Goal: Information Seeking & Learning: Check status

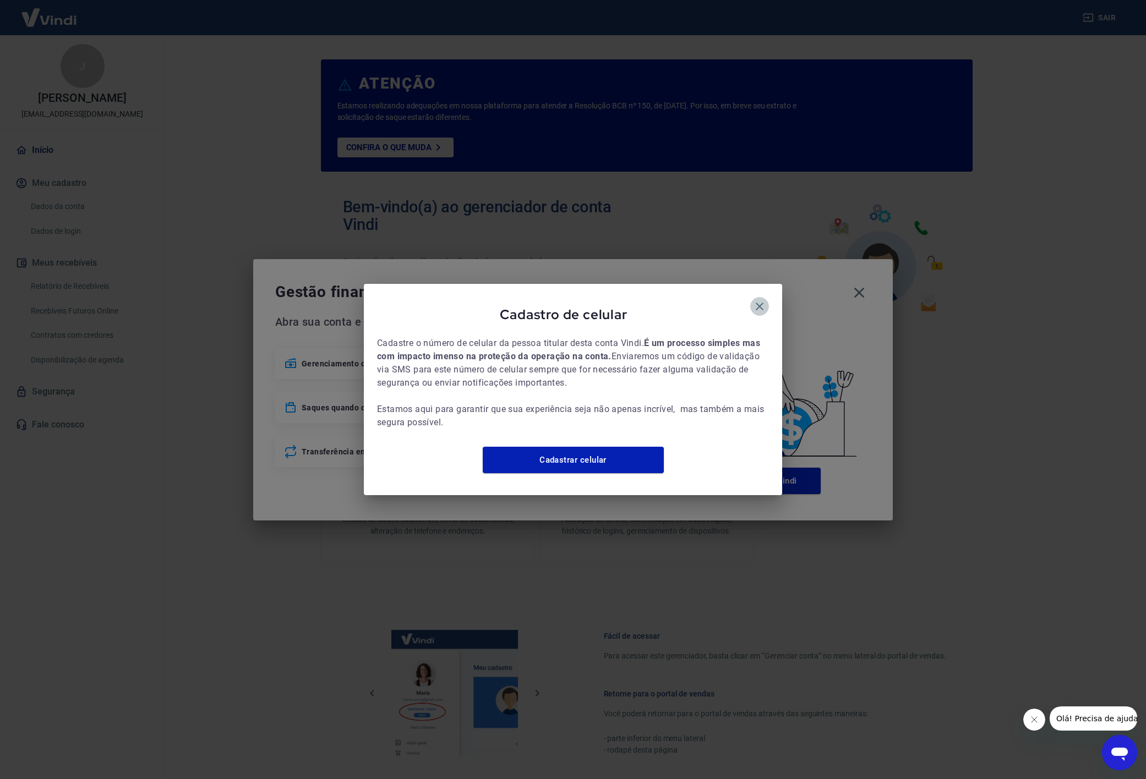
click at [754, 301] on icon "button" at bounding box center [759, 306] width 13 height 13
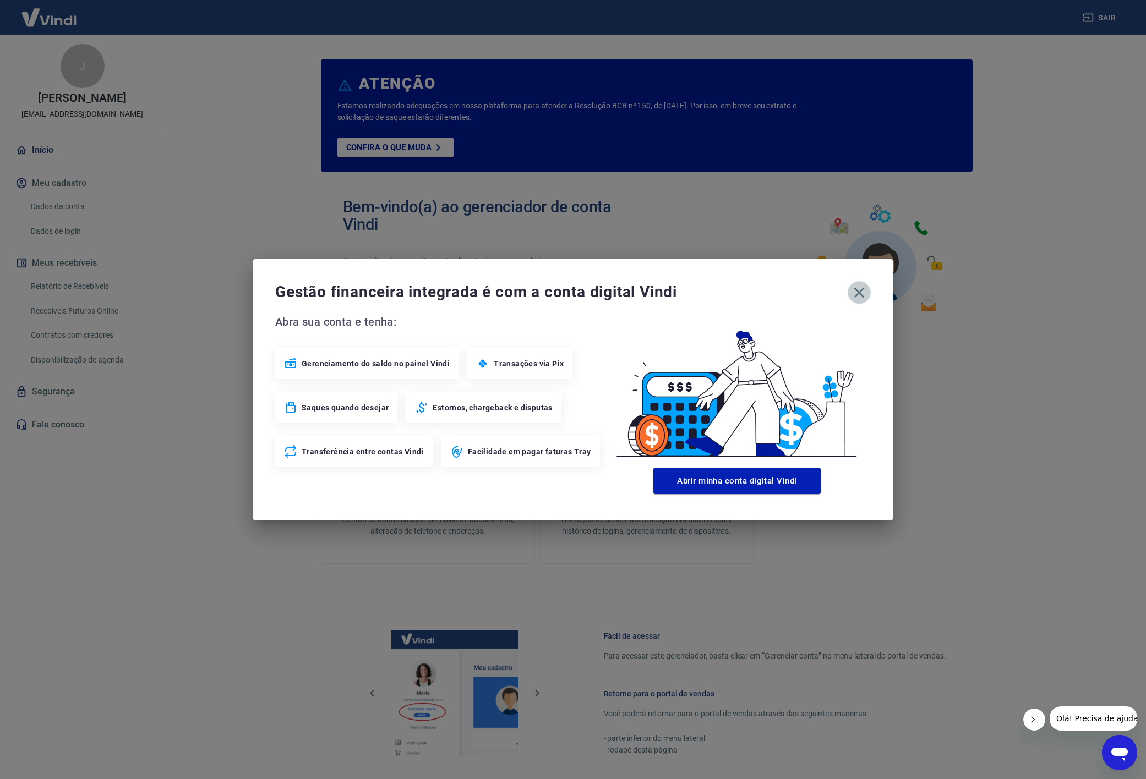
click at [862, 291] on icon "button" at bounding box center [859, 293] width 18 height 18
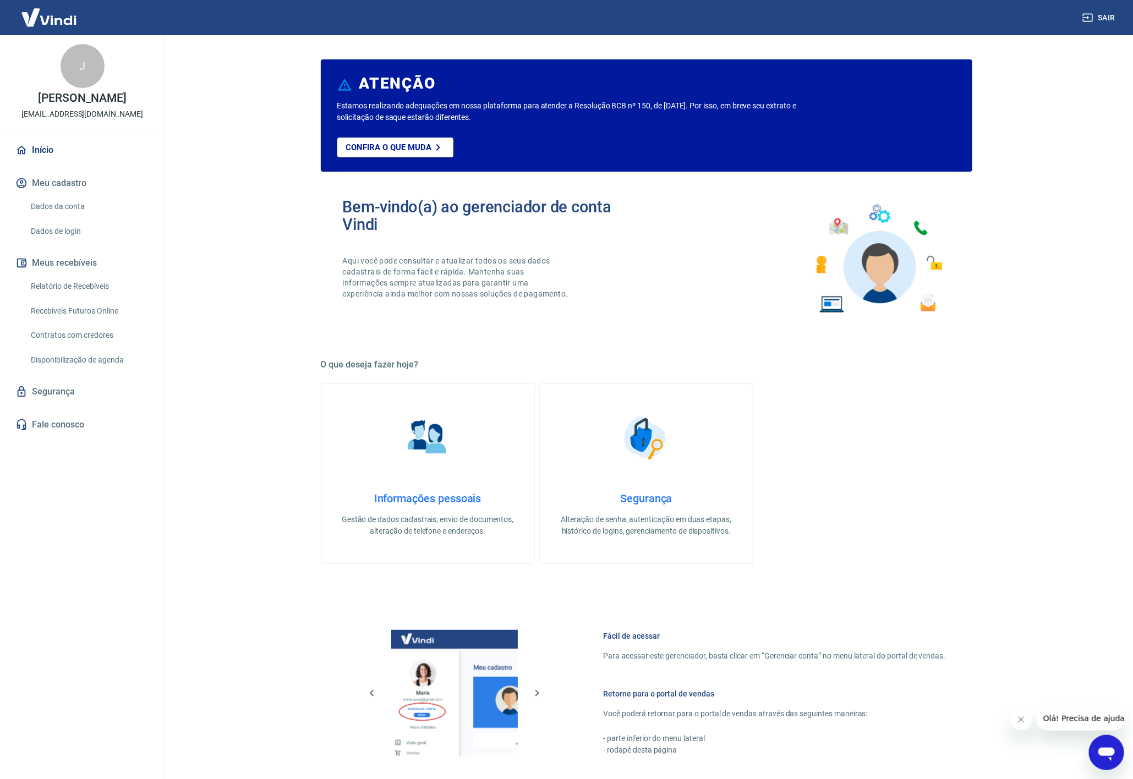
click at [106, 288] on link "Relatório de Recebíveis" at bounding box center [88, 286] width 125 height 23
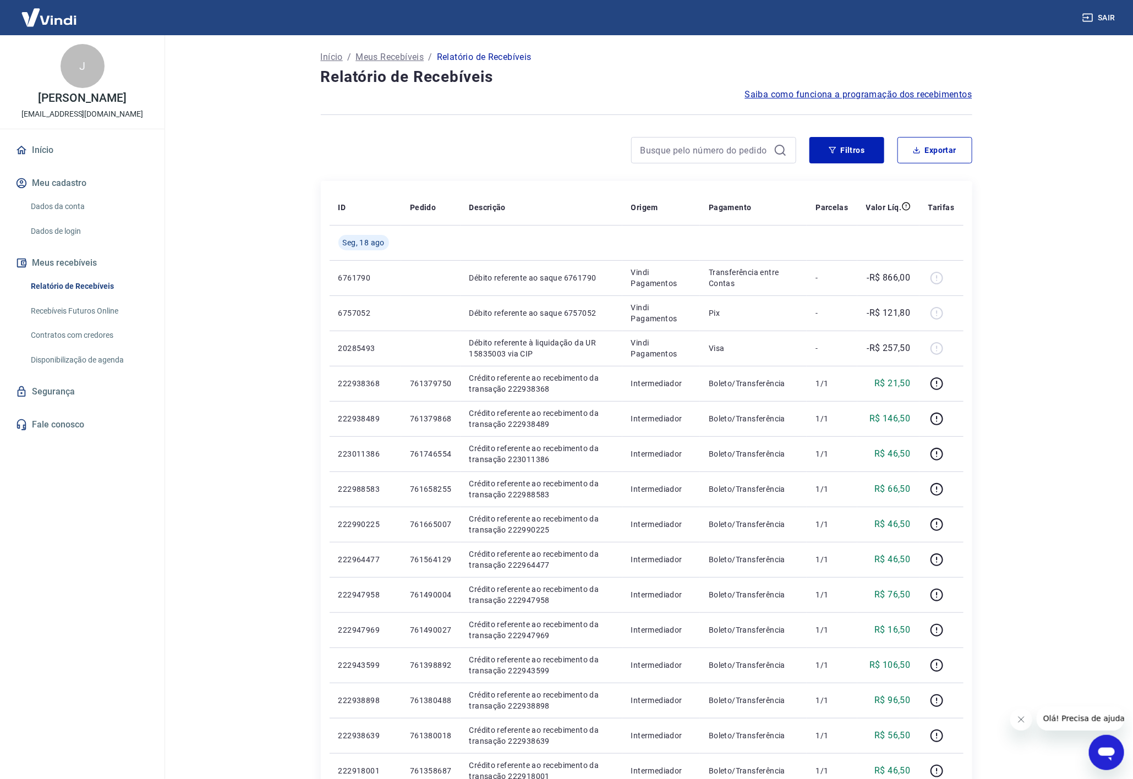
click at [1034, 284] on main "Início / Meus Recebíveis / Relatório de Recebíveis Relatório de Recebíveis Saib…" at bounding box center [646, 407] width 973 height 744
click at [1037, 259] on main "Início / Meus Recebíveis / Relatório de Recebíveis Relatório de Recebíveis Saib…" at bounding box center [646, 407] width 973 height 744
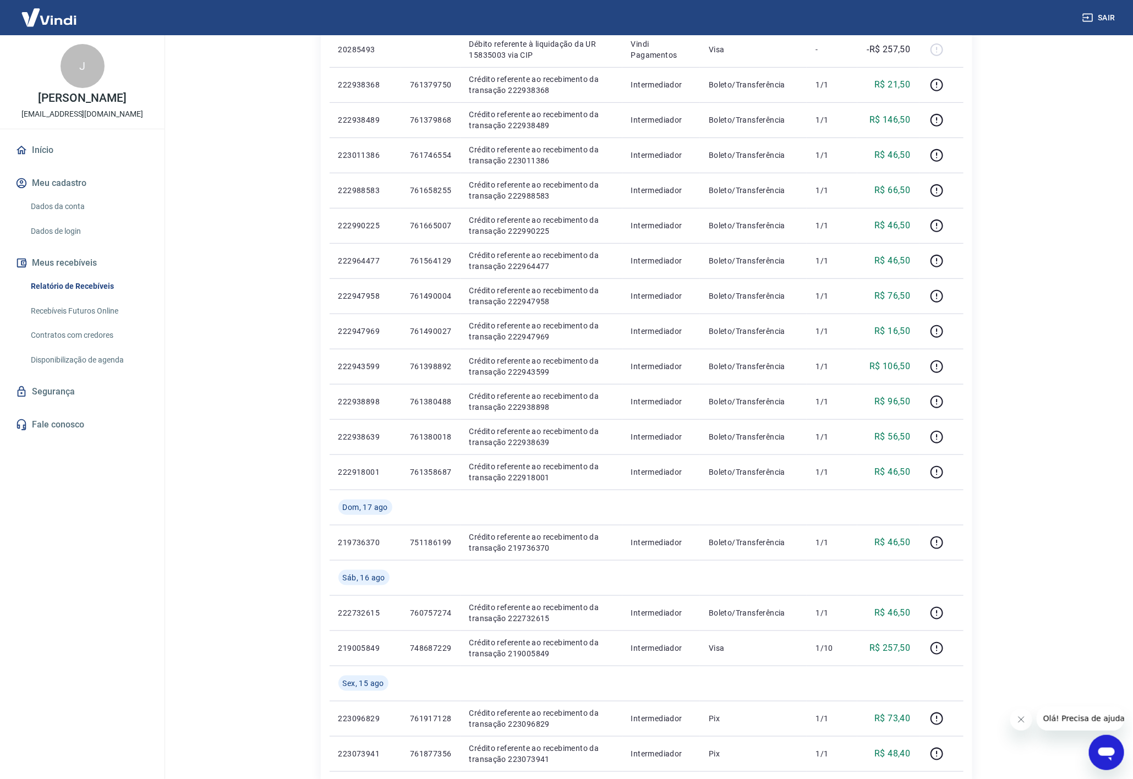
scroll to position [474, 0]
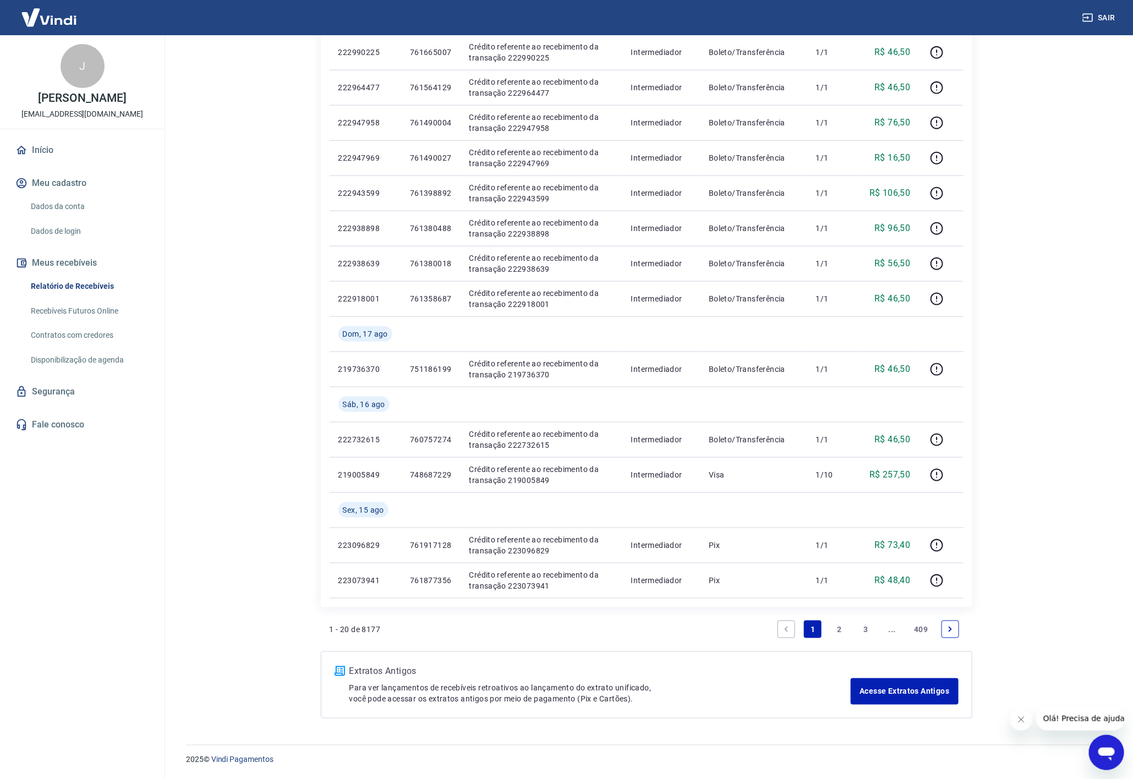
click at [951, 628] on icon "Next page" at bounding box center [950, 630] width 8 height 8
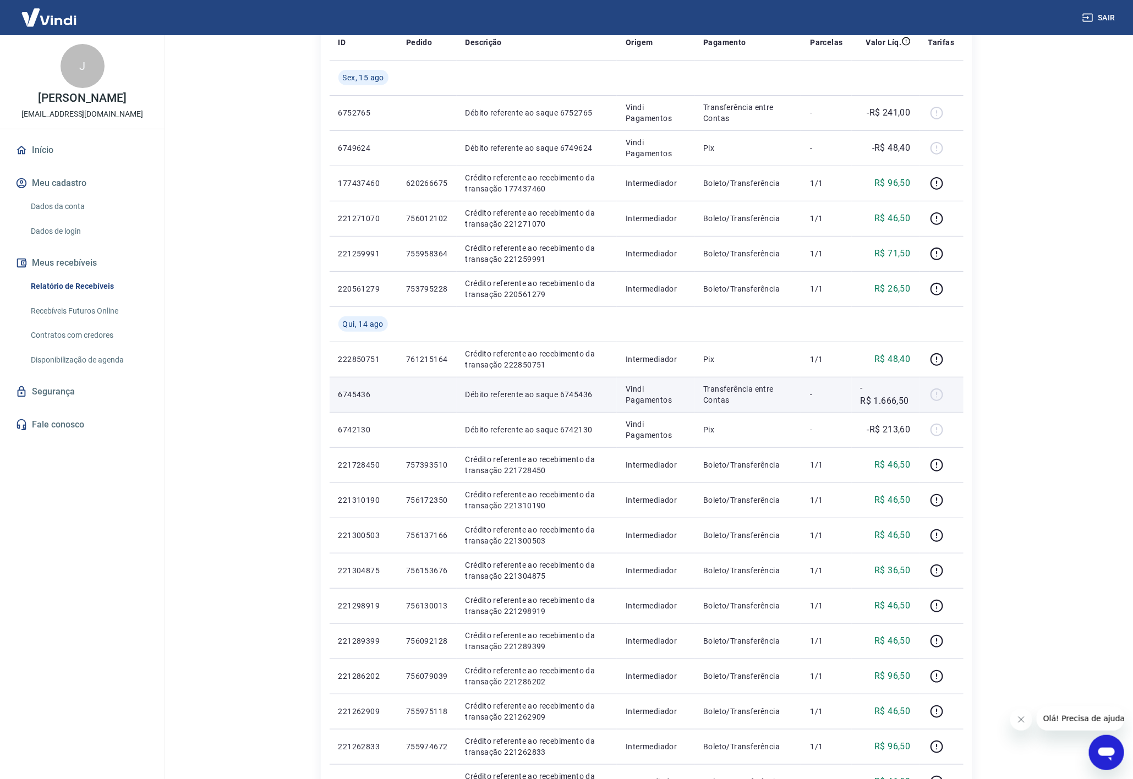
scroll to position [403, 0]
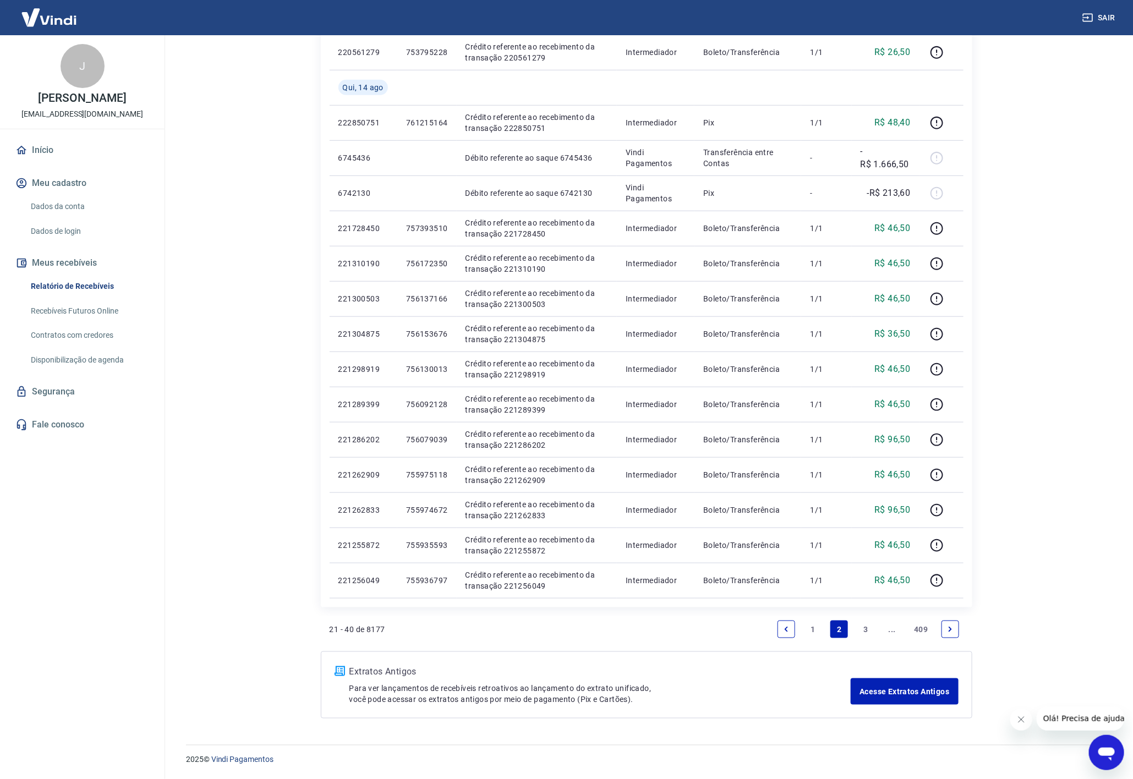
click at [787, 626] on icon "Previous page" at bounding box center [786, 630] width 8 height 8
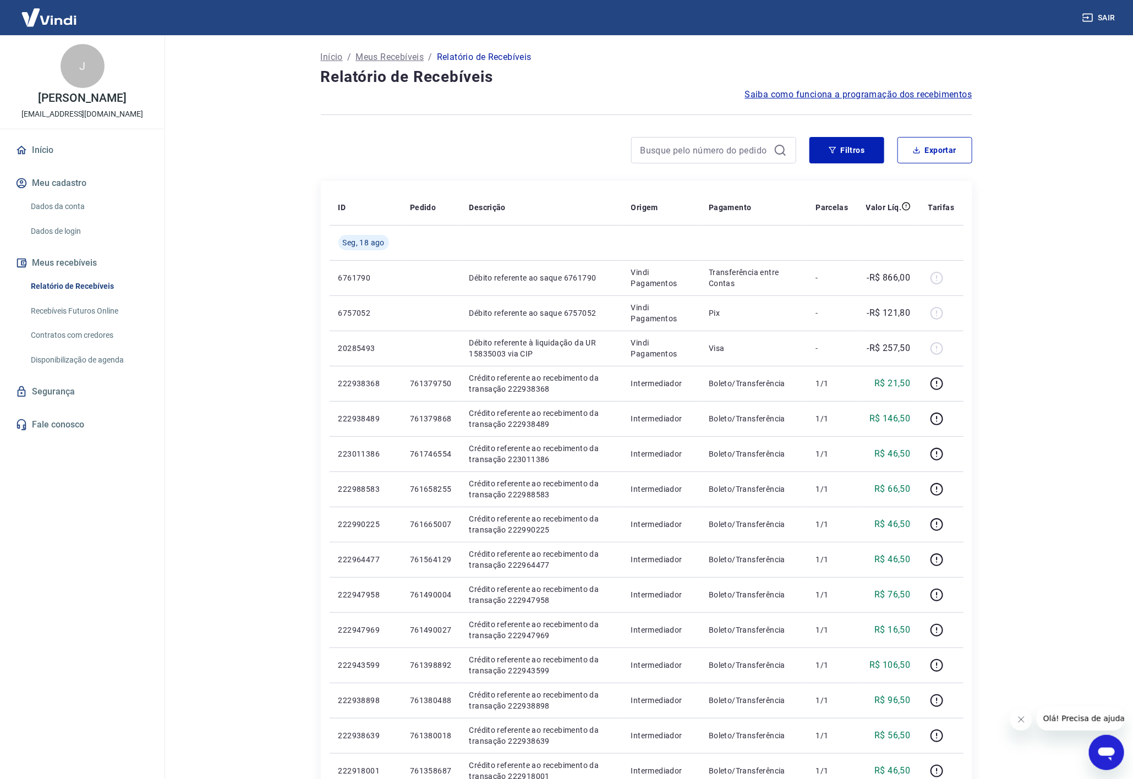
click at [1028, 304] on main "Início / Meus Recebíveis / Relatório de Recebíveis Relatório de Recebíveis Saib…" at bounding box center [646, 407] width 973 height 744
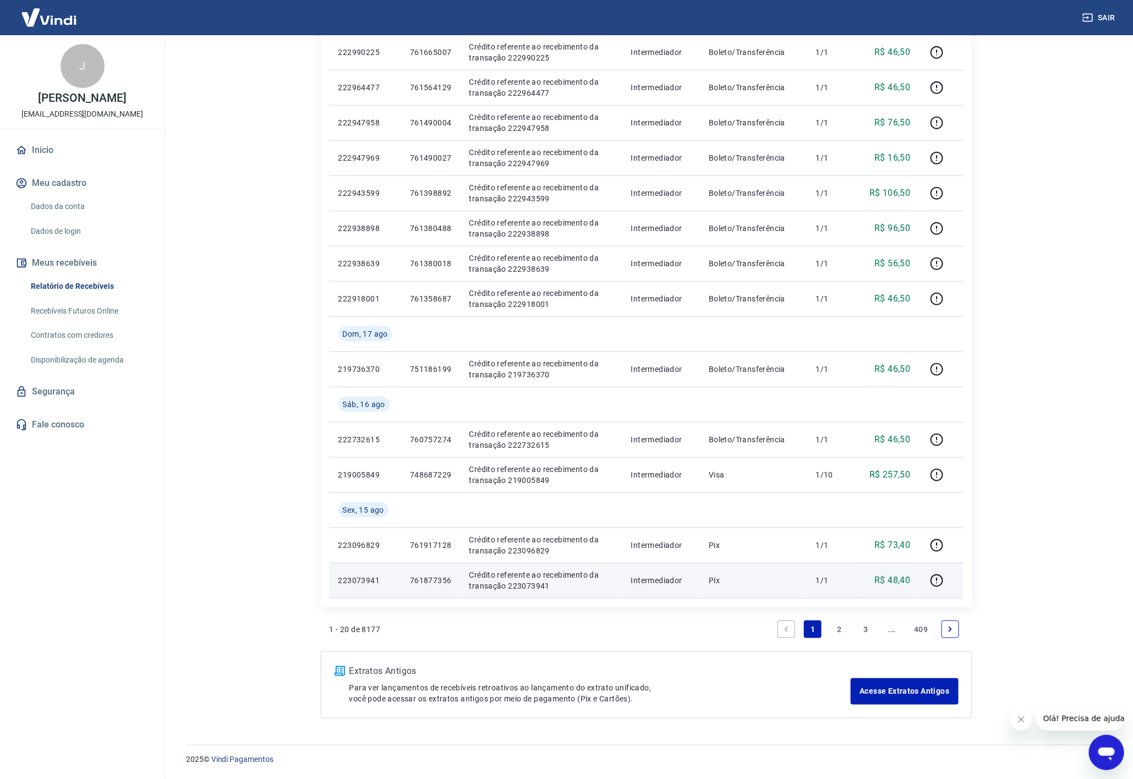
click at [890, 578] on p "R$ 48,40" at bounding box center [892, 580] width 36 height 13
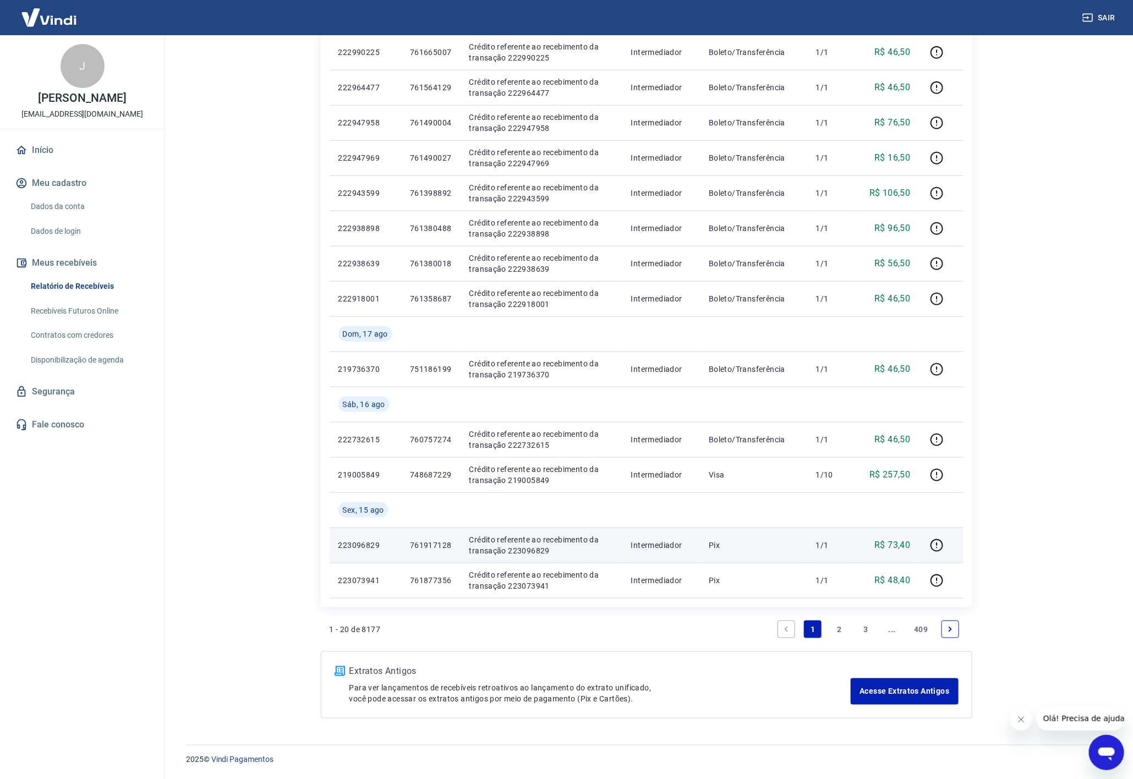
click at [898, 541] on p "R$ 73,40" at bounding box center [892, 545] width 36 height 13
copy p "73,40"
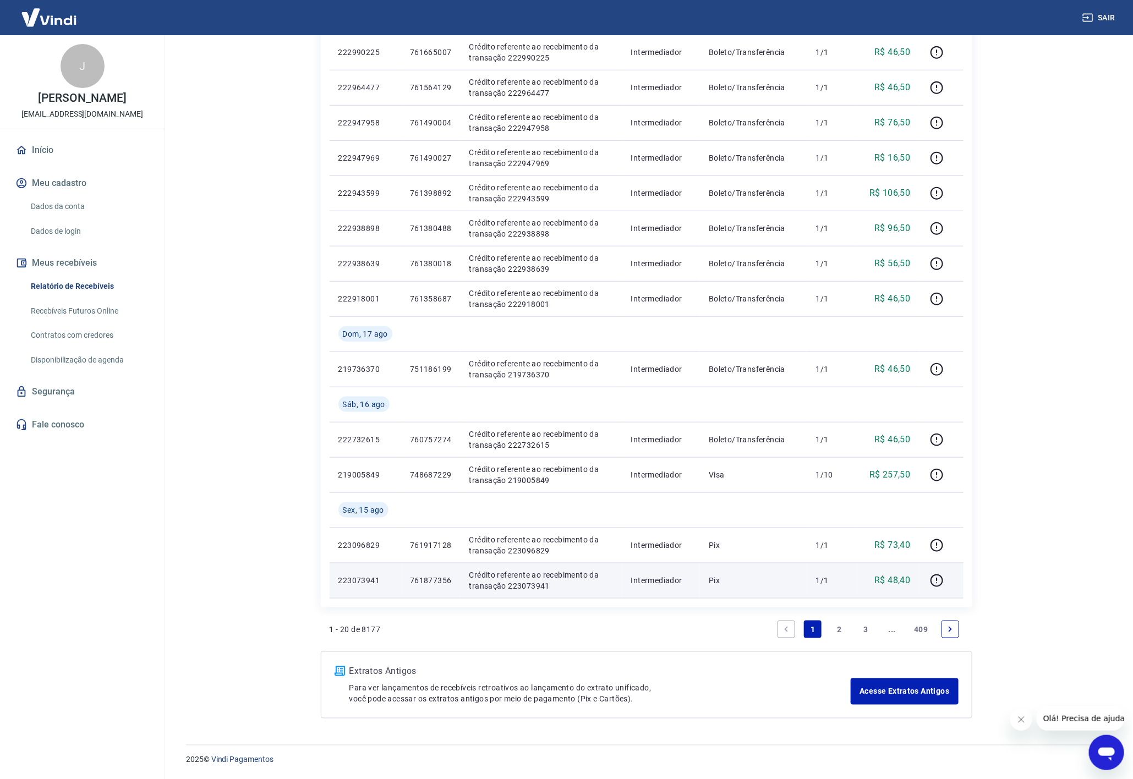
click at [900, 574] on p "R$ 48,40" at bounding box center [892, 580] width 36 height 13
copy p "48,40"
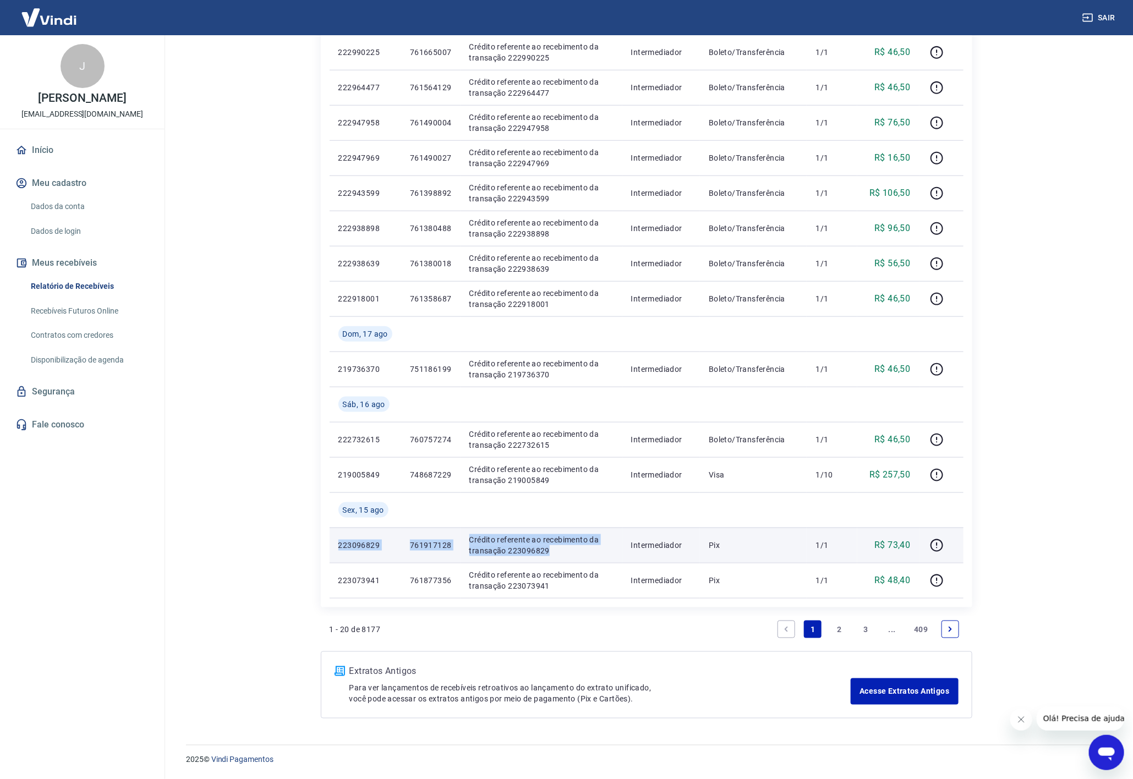
copy tr "223096829 761917128 Crédito referente ao recebimento da transação 223096829"
drag, startPoint x: 337, startPoint y: 544, endPoint x: 566, endPoint y: 550, distance: 229.5
click at [566, 550] on tr "223096829 761917128 Crédito referente ao recebimento da transação 223096829 Int…" at bounding box center [647, 545] width 634 height 35
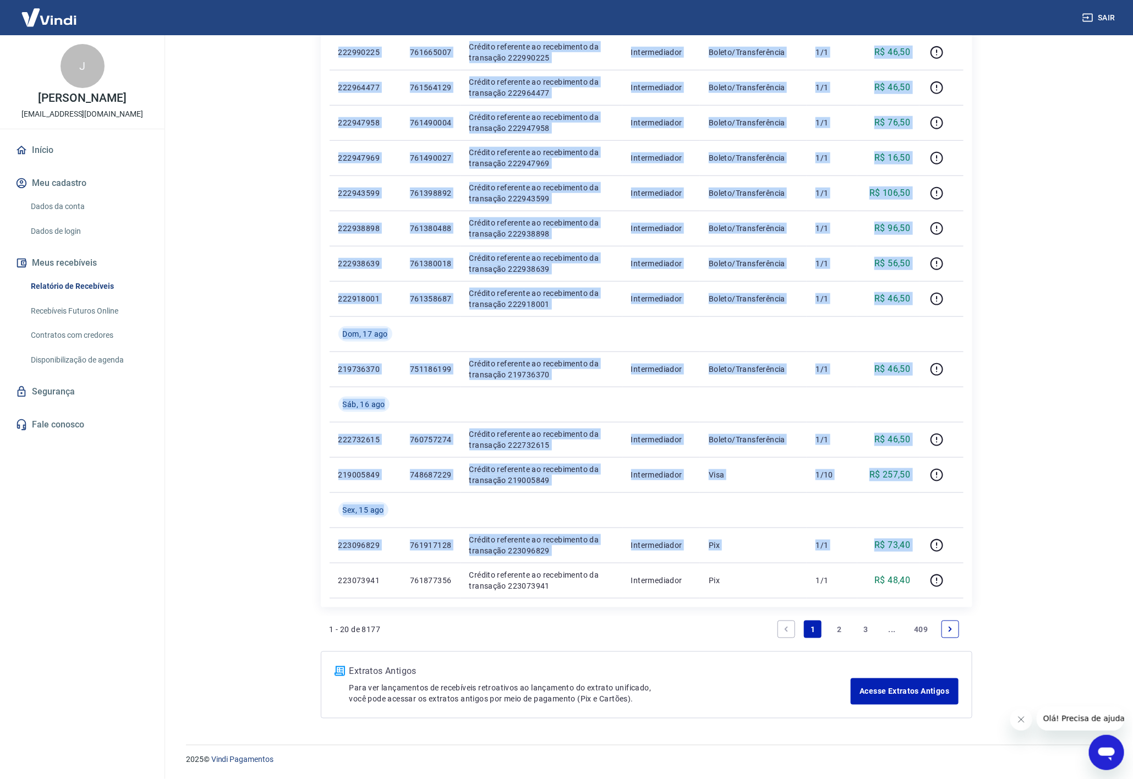
drag, startPoint x: 335, startPoint y: 579, endPoint x: 514, endPoint y: 603, distance: 180.3
click at [514, 603] on div "ID Pedido Descrição Origem Pagamento Parcelas Valor Líq. Tarifas [DATE] 6761790…" at bounding box center [646, 158] width 651 height 899
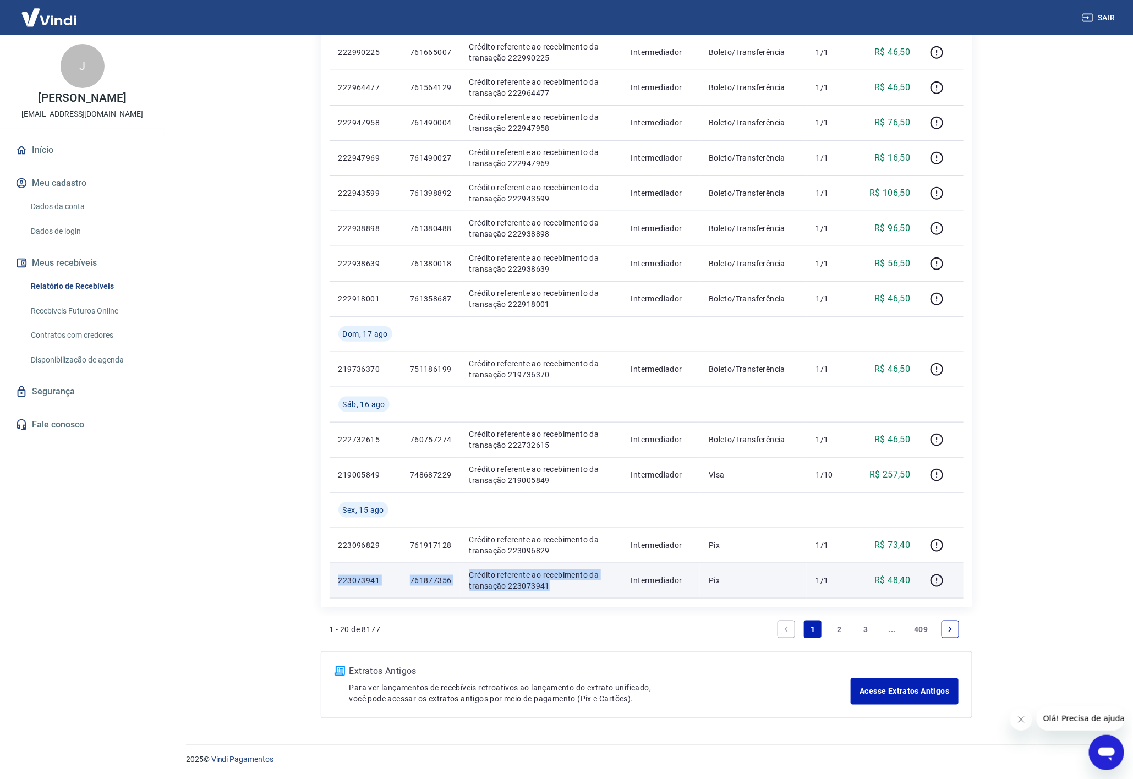
drag, startPoint x: 337, startPoint y: 579, endPoint x: 550, endPoint y: 586, distance: 213.6
click at [550, 586] on tr "223073941 761877356 Crédito referente ao recebimento da transação 223073941 Int…" at bounding box center [647, 580] width 634 height 35
copy tr "223073941 761877356 Crédito referente ao recebimento da transação 223073941"
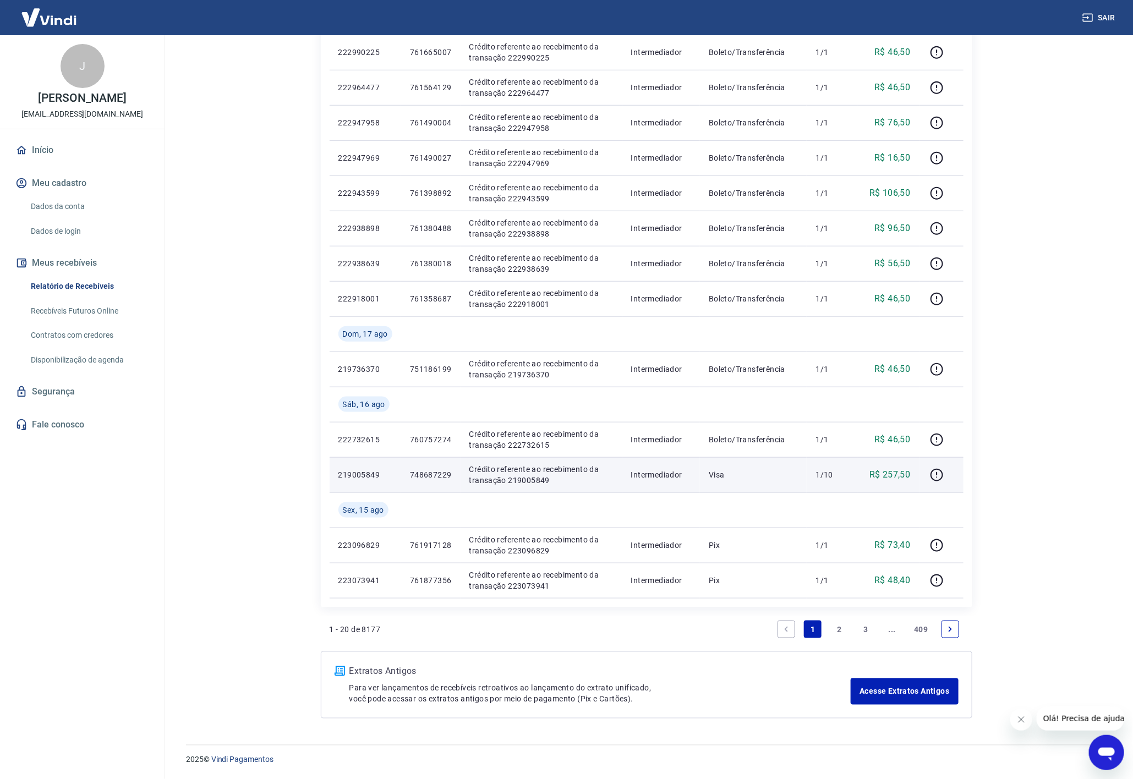
click at [898, 470] on p "R$ 257,50" at bounding box center [889, 474] width 41 height 13
copy p "257,50"
click at [939, 473] on icon "button" at bounding box center [937, 475] width 14 height 14
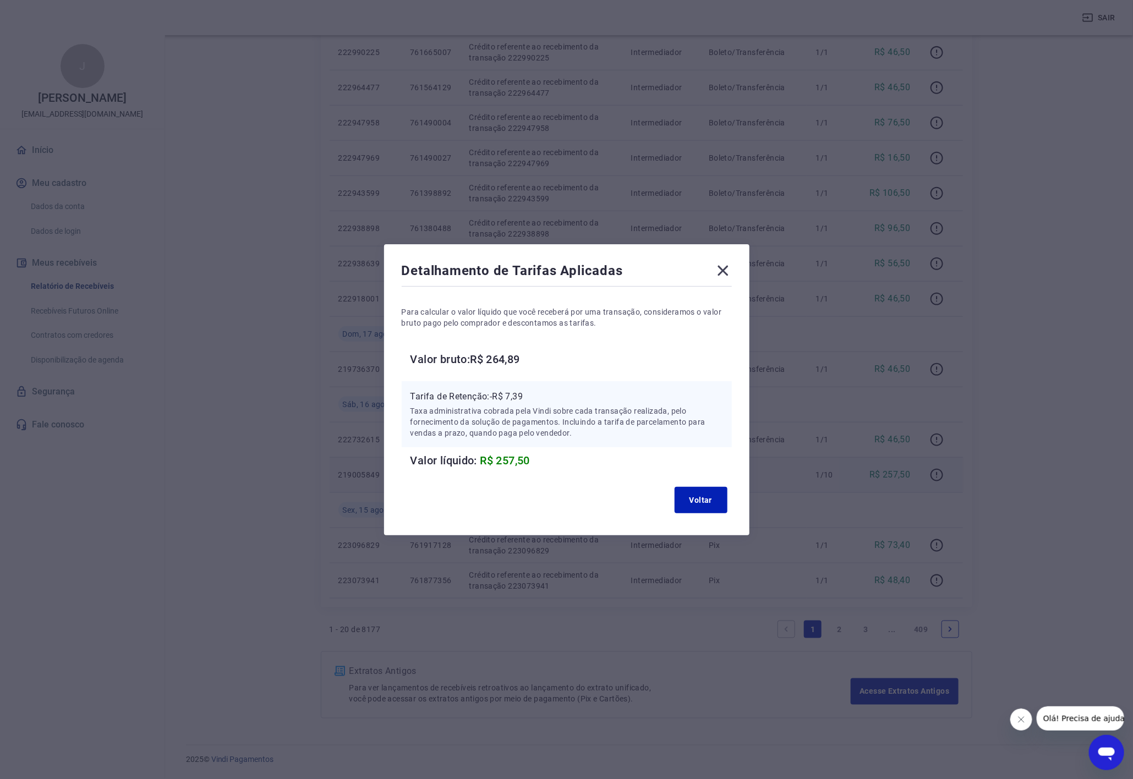
click at [522, 393] on p "Tarifa de Retenção: -R$ 7,39" at bounding box center [566, 396] width 313 height 13
copy p "7,39"
click at [730, 272] on icon at bounding box center [723, 271] width 18 height 18
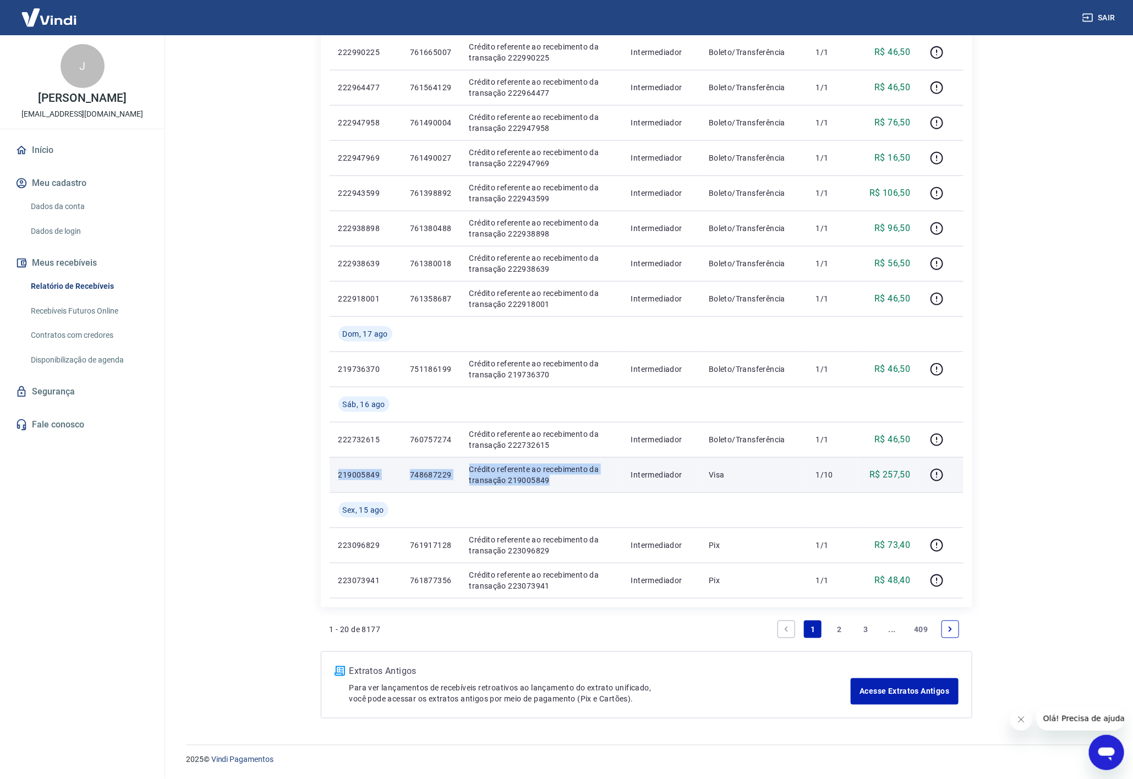
copy tr "219005849 748687229 Crédito referente ao recebimento da transação 219005849"
drag, startPoint x: 334, startPoint y: 475, endPoint x: 551, endPoint y: 481, distance: 217.4
click at [551, 481] on tr "219005849 748687229 Crédito referente ao recebimento da transação 219005849 Int…" at bounding box center [647, 474] width 634 height 35
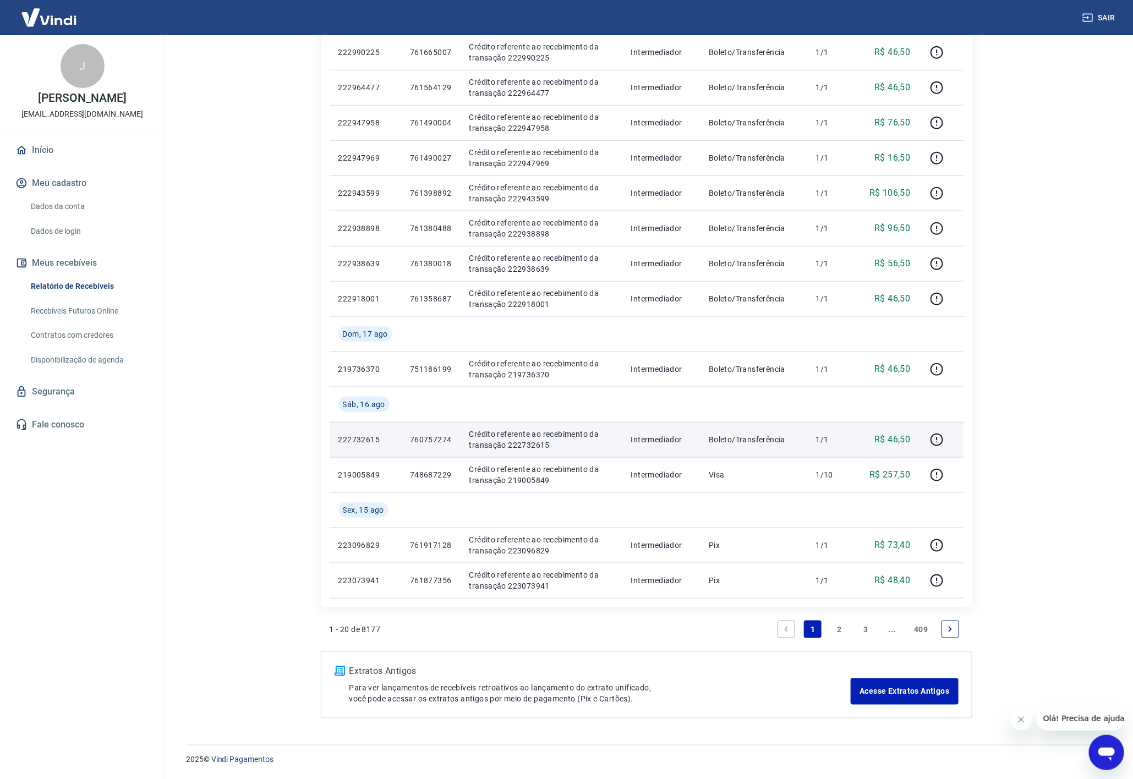
click at [901, 436] on p "R$ 46,50" at bounding box center [892, 439] width 36 height 13
drag, startPoint x: 334, startPoint y: 437, endPoint x: 925, endPoint y: 435, distance: 591.0
click at [925, 435] on tr "222732615 760757274 Crédito referente ao recebimento da transação 222732615 Int…" at bounding box center [647, 439] width 634 height 35
copy tr "222732615 760757274 Crédito referente ao recebimento da transação 222732615 Int…"
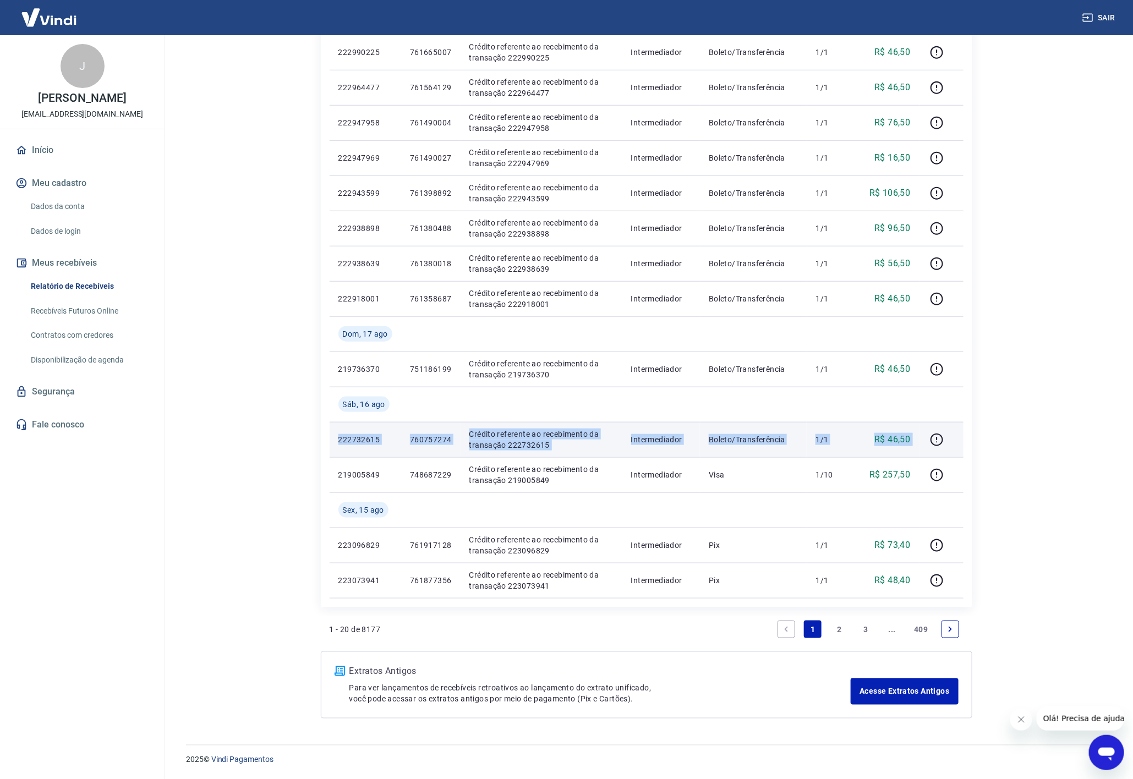
copy tr "222732615 760757274 Crédito referente ao recebimento da transação 222732615 Int…"
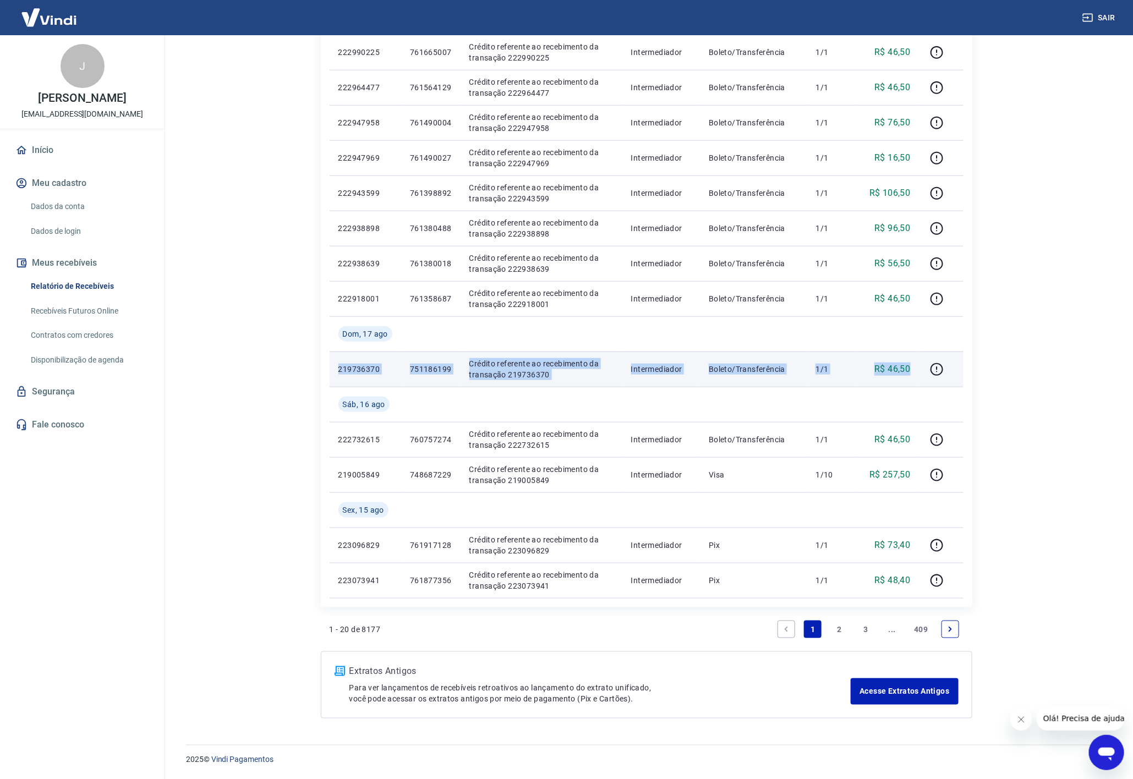
copy tr "219736370 751186199 Crédito referente ao recebimento da transação 219736370 Int…"
drag, startPoint x: 335, startPoint y: 367, endPoint x: 915, endPoint y: 369, distance: 580.0
click at [915, 369] on tr "219736370 751186199 Crédito referente ao recebimento da transação 219736370 Int…" at bounding box center [647, 369] width 634 height 35
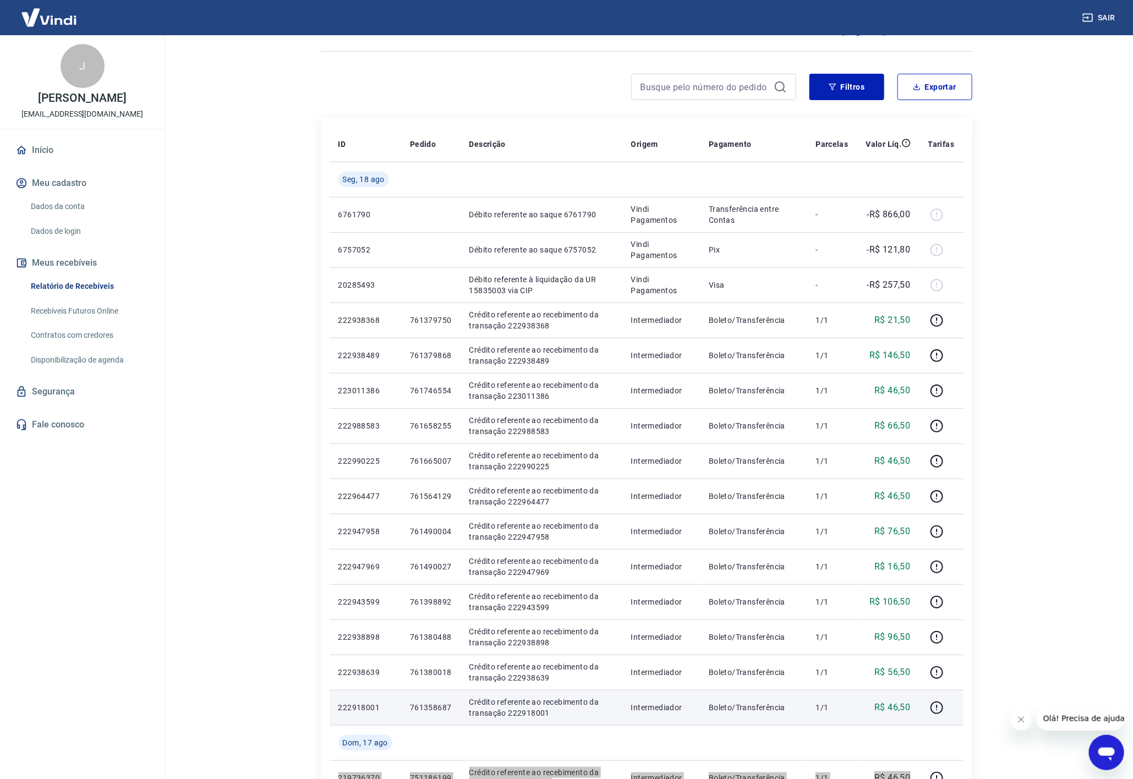
scroll to position [61, 0]
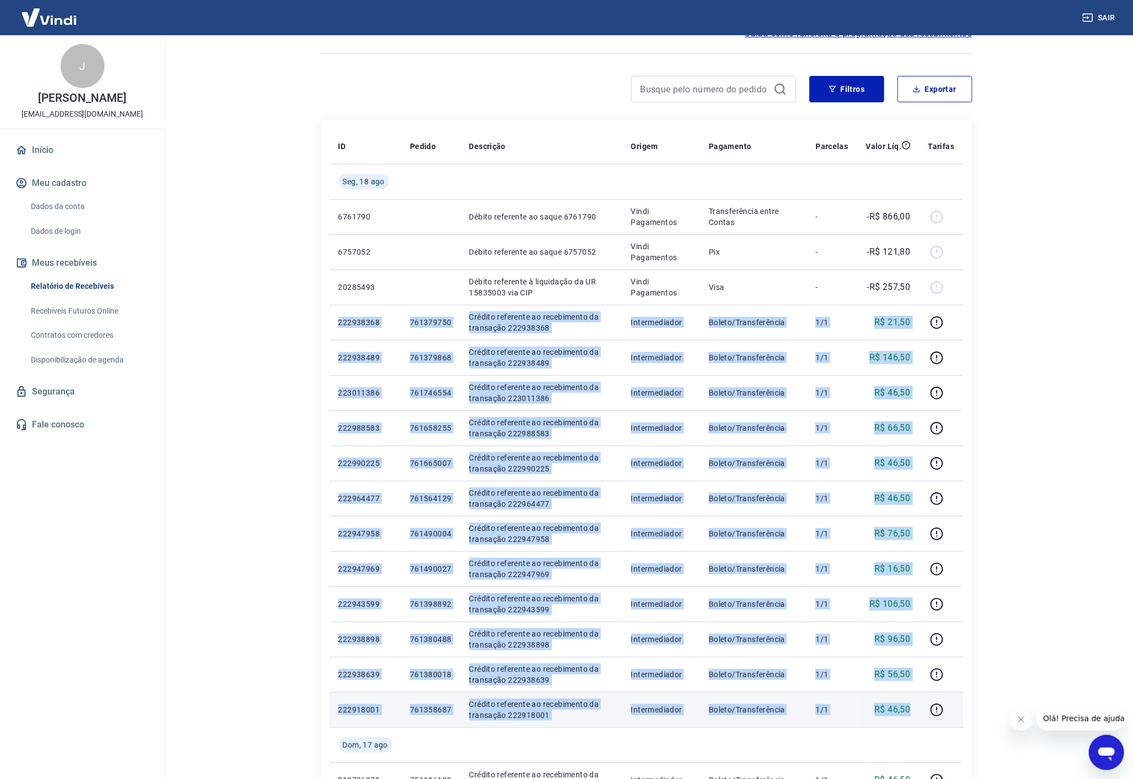
drag, startPoint x: 336, startPoint y: 324, endPoint x: 915, endPoint y: 713, distance: 698.2
click at [915, 713] on tbody "[DATE] 6761790 Débito referente ao saque 6761790 Vindi Pagamentos Transferência…" at bounding box center [647, 586] width 634 height 845
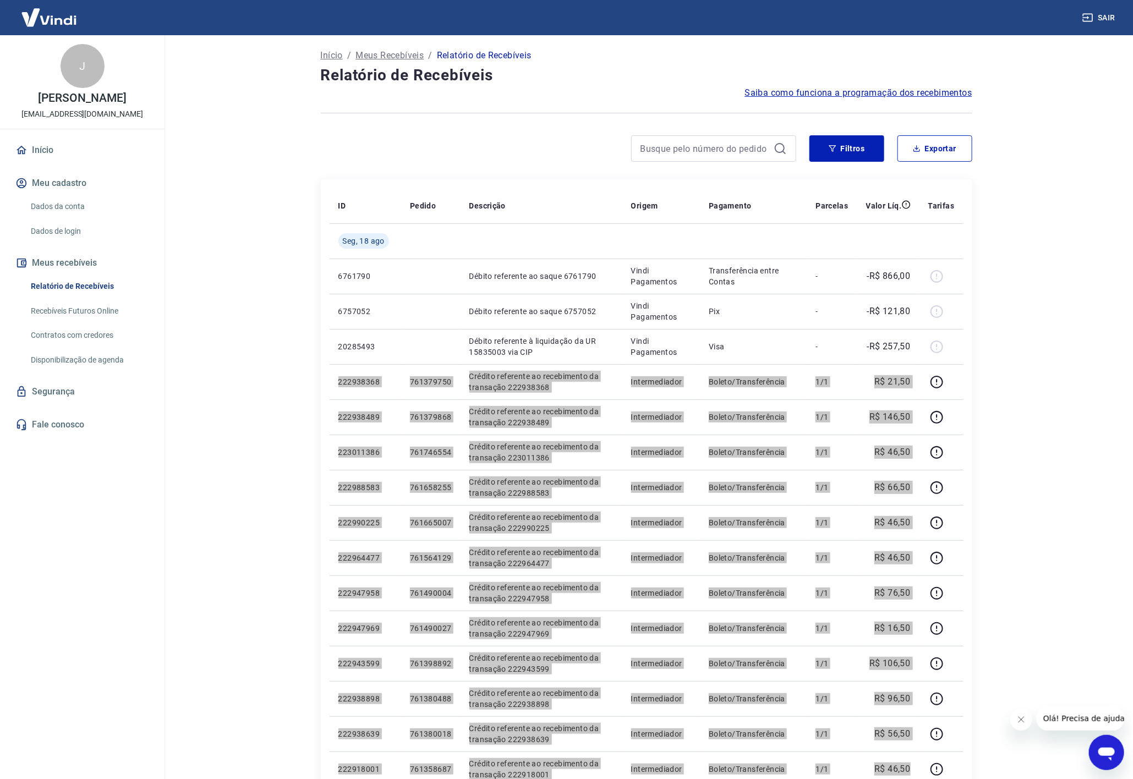
scroll to position [0, 0]
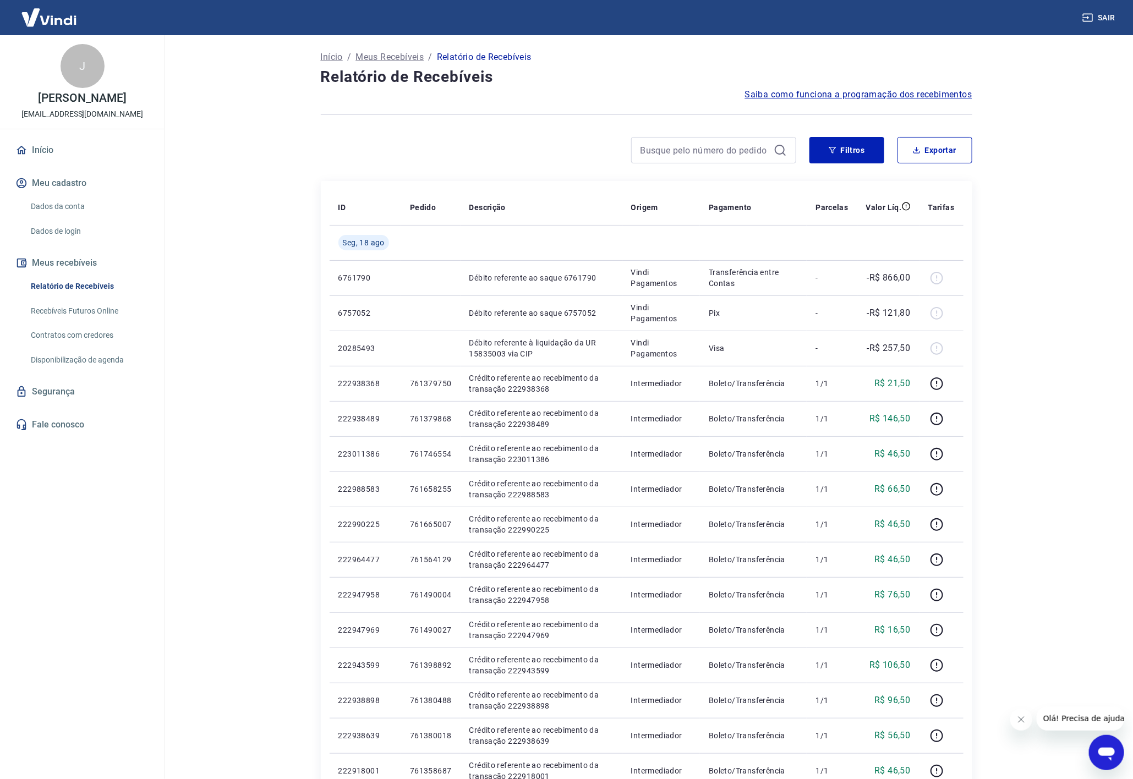
click at [1055, 280] on main "Início / Meus Recebíveis / Relatório de Recebíveis Relatório de Recebíveis Saib…" at bounding box center [646, 407] width 973 height 744
